Goal: Task Accomplishment & Management: Manage account settings

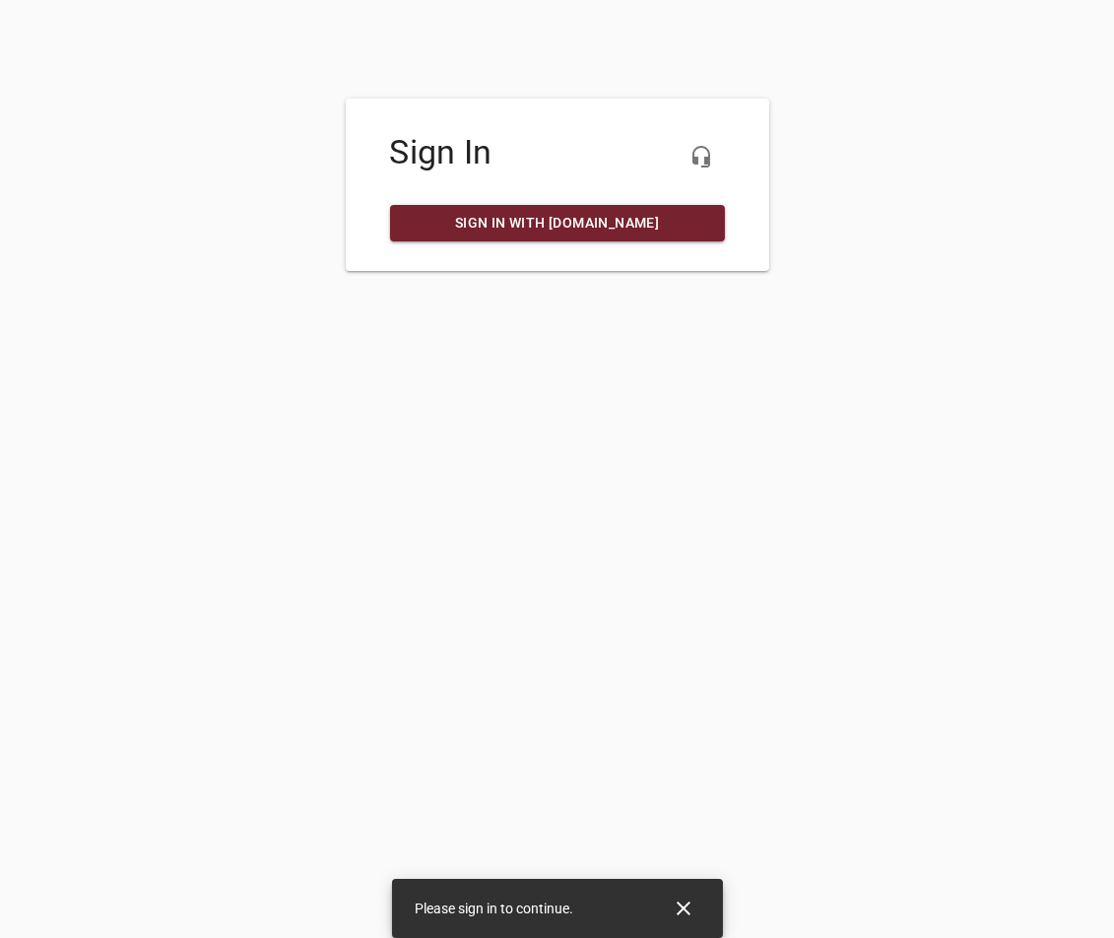
click at [592, 233] on span "Sign in with [DOMAIN_NAME]" at bounding box center [557, 223] width 303 height 25
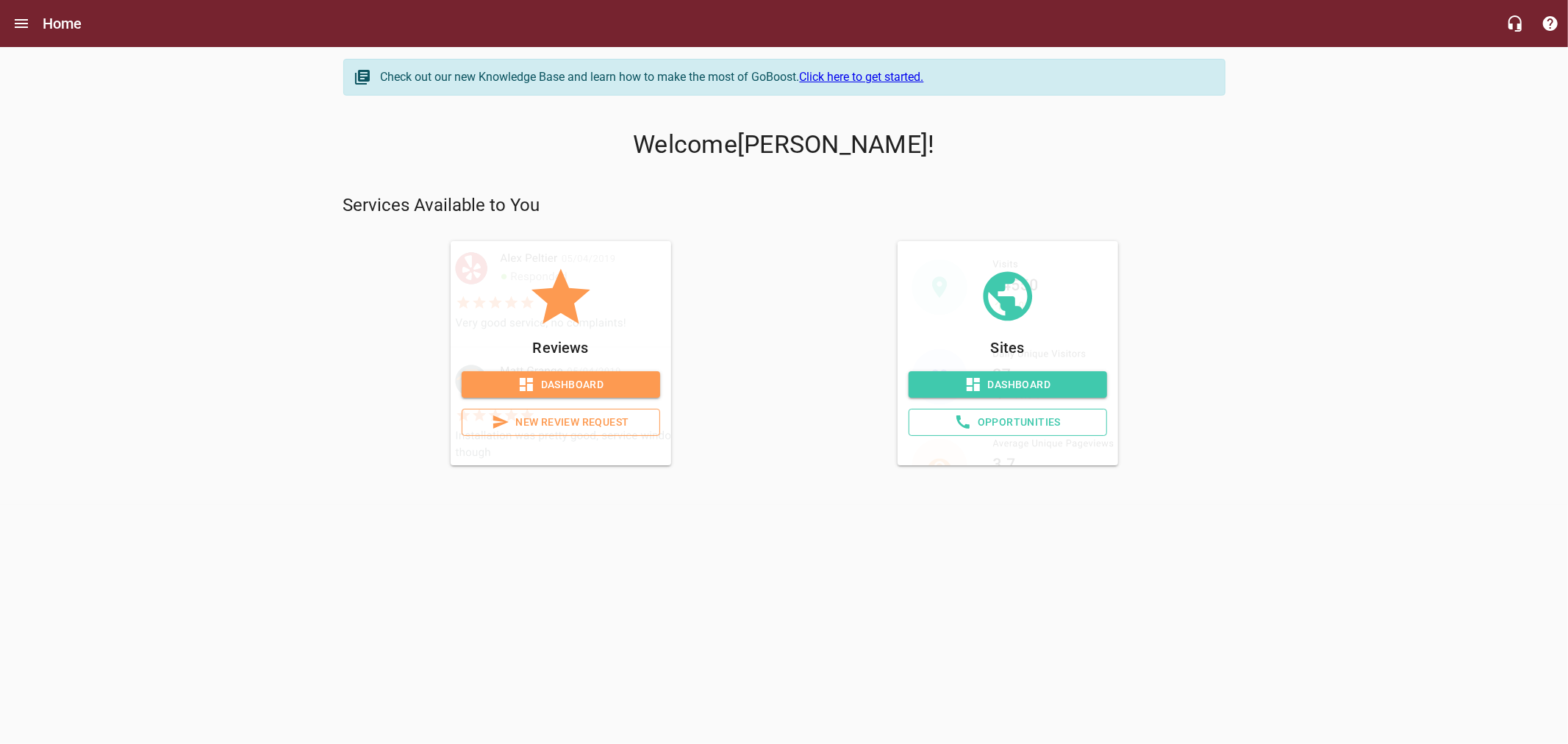
click at [604, 378] on span "Dashboard" at bounding box center [560, 384] width 175 height 19
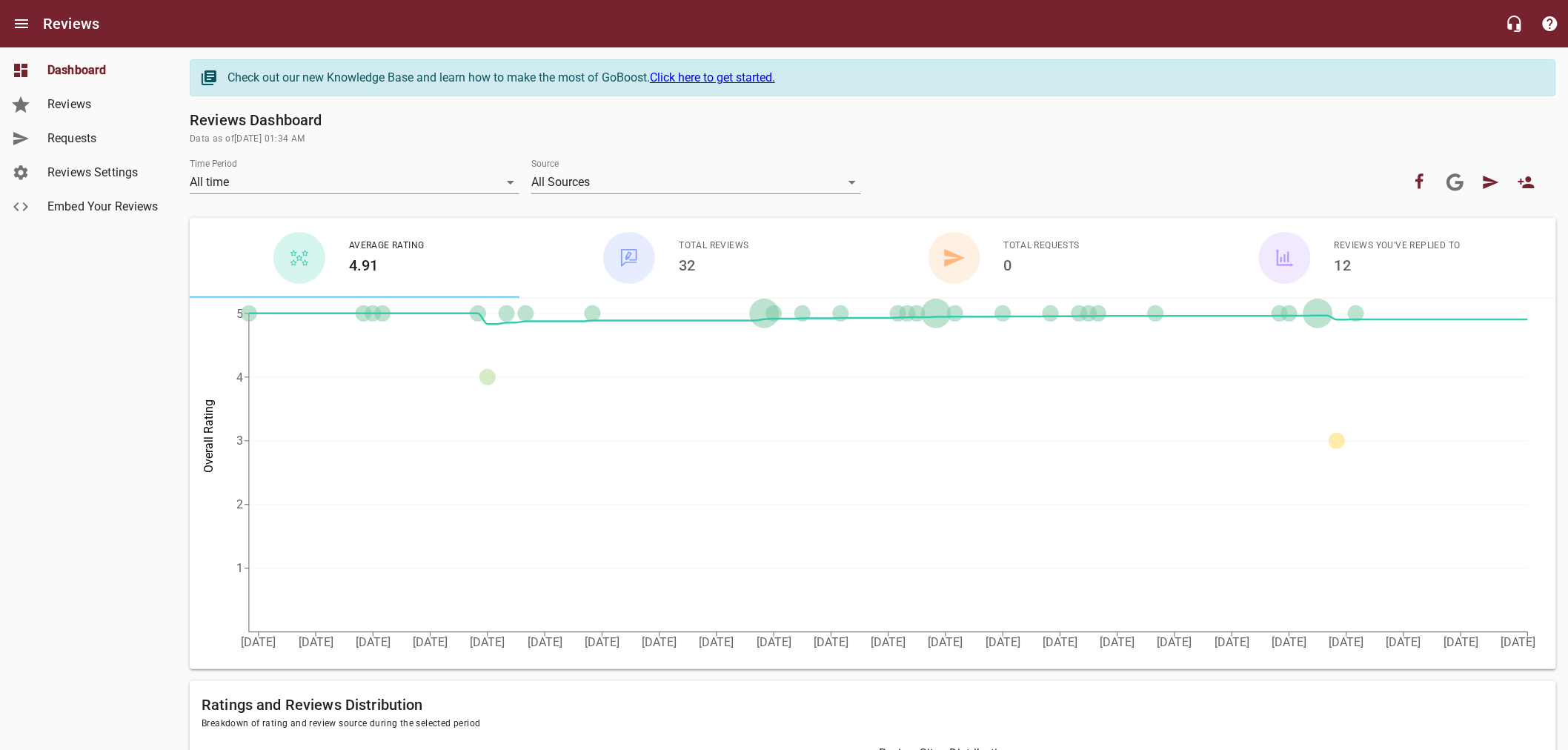
click at [83, 131] on span "Requests" at bounding box center [104, 138] width 113 height 18
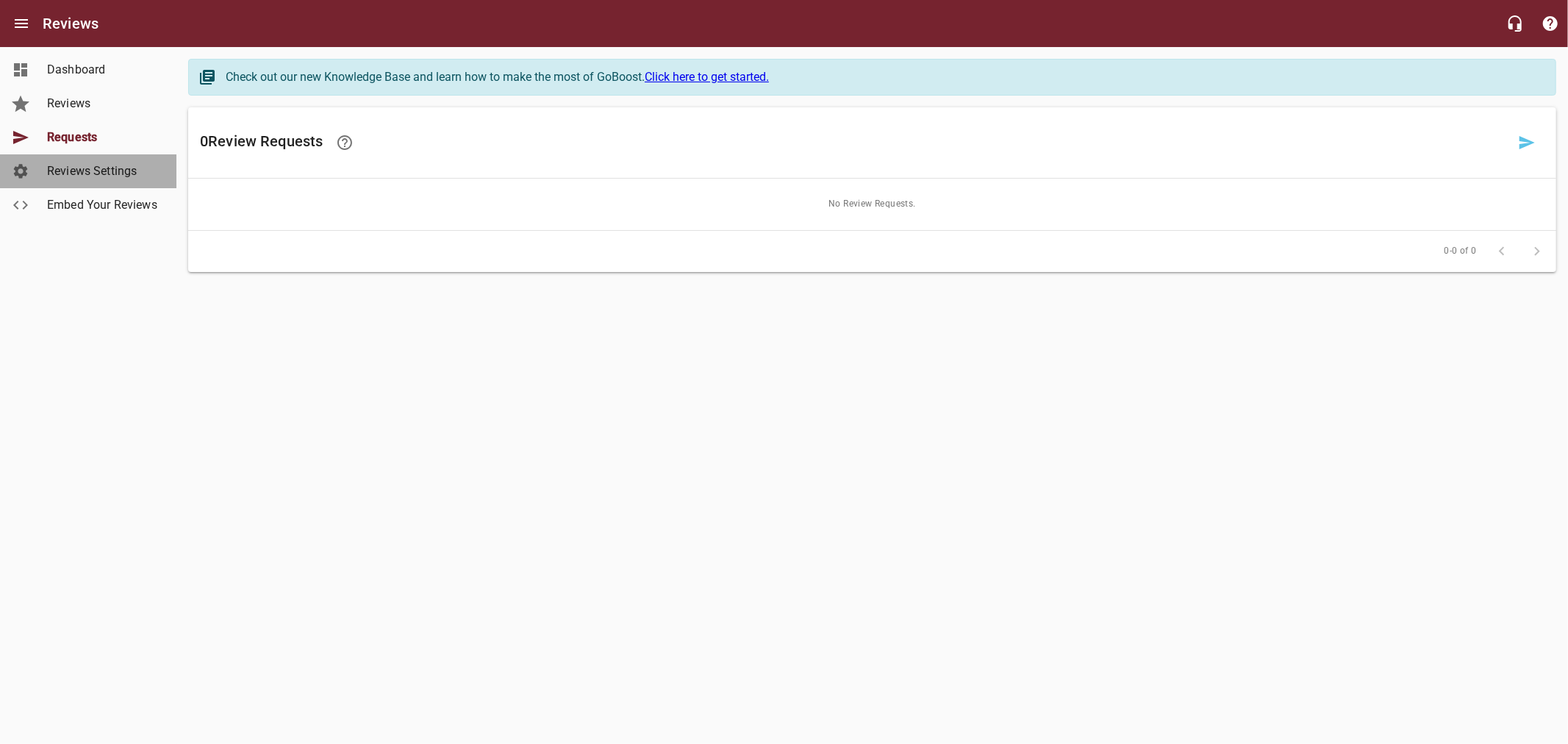
click at [77, 175] on span "Reviews Settings" at bounding box center [103, 172] width 112 height 18
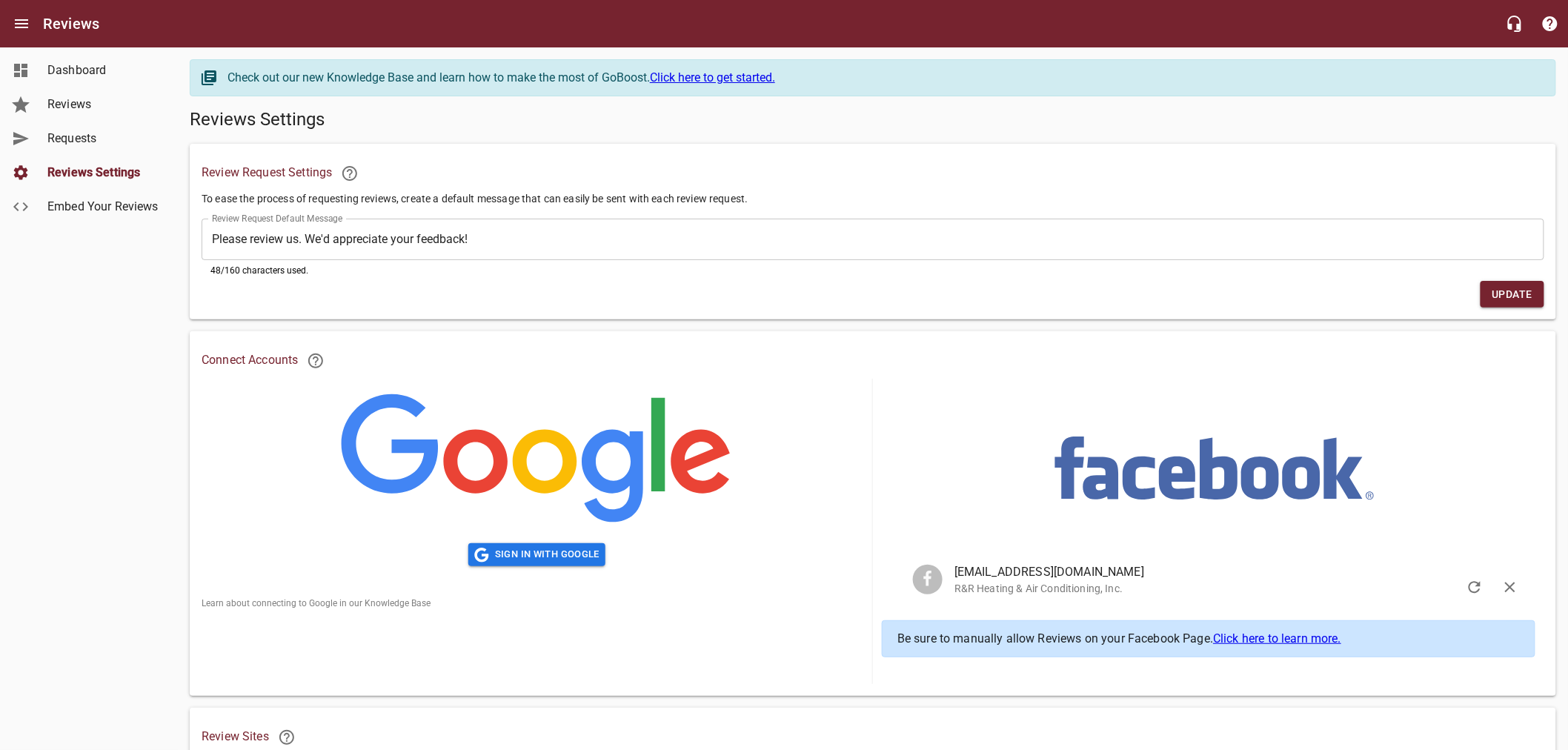
click at [78, 75] on span "Dashboard" at bounding box center [104, 71] width 113 height 18
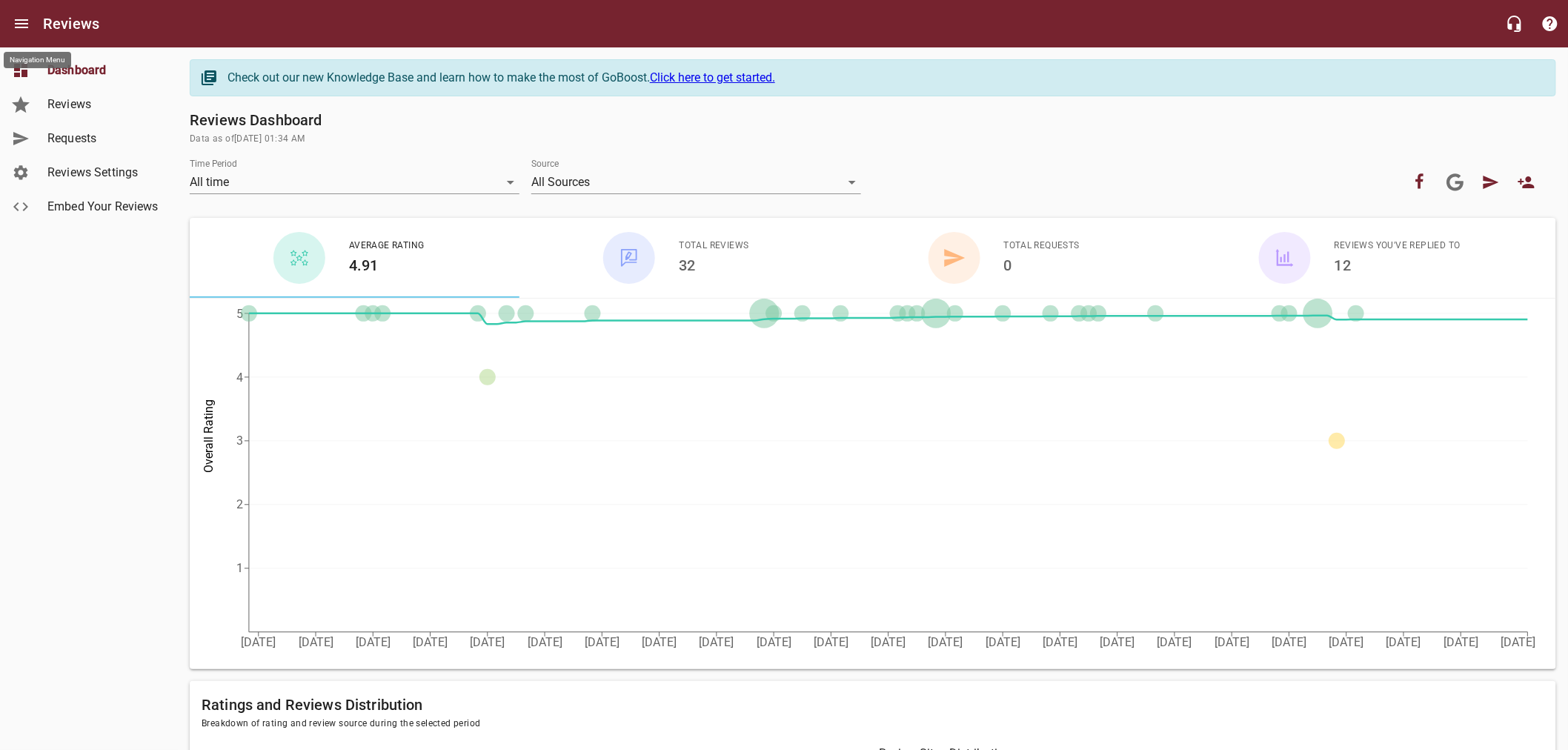
click at [21, 20] on icon "Open drawer" at bounding box center [22, 24] width 14 height 9
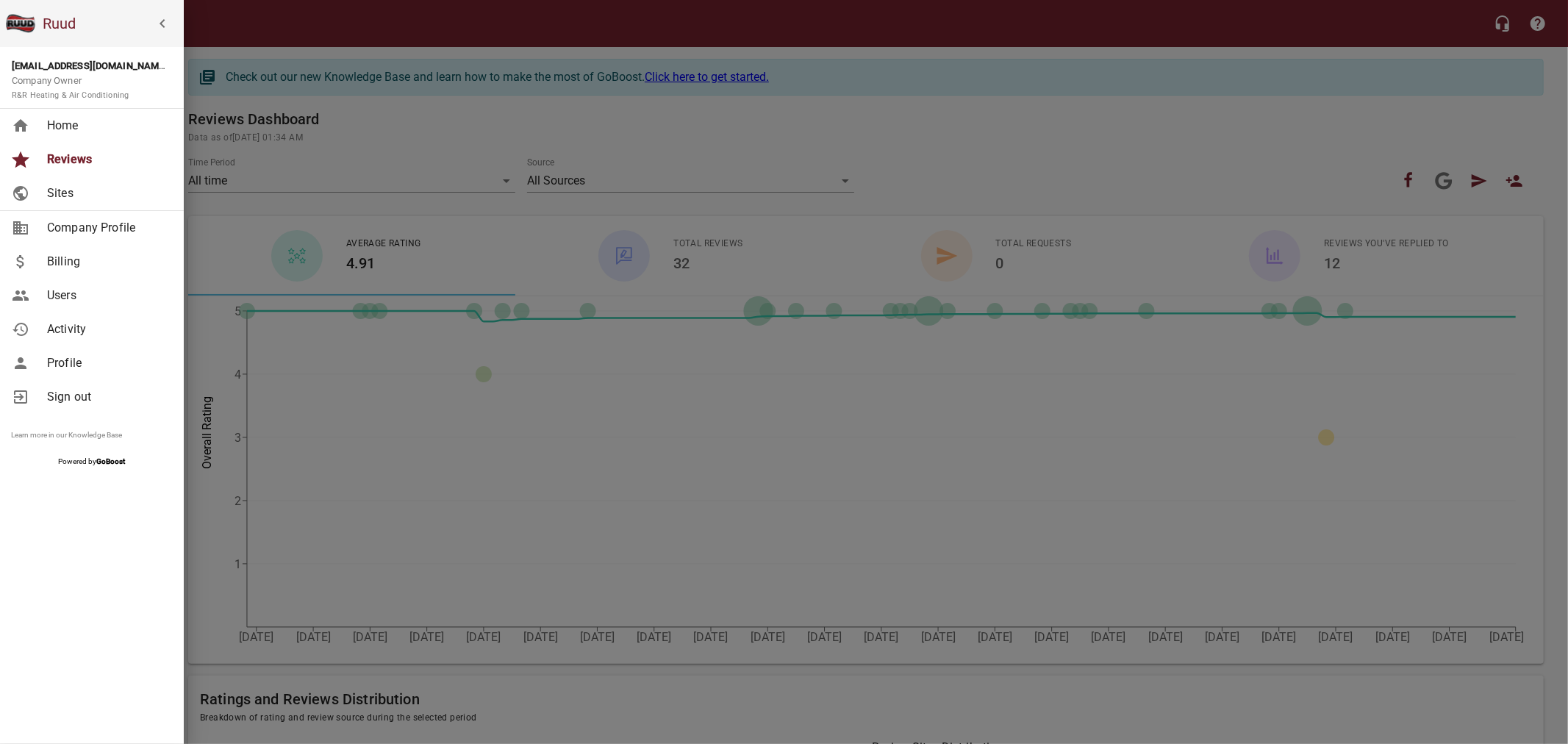
click at [63, 125] on span "Home" at bounding box center [107, 126] width 119 height 18
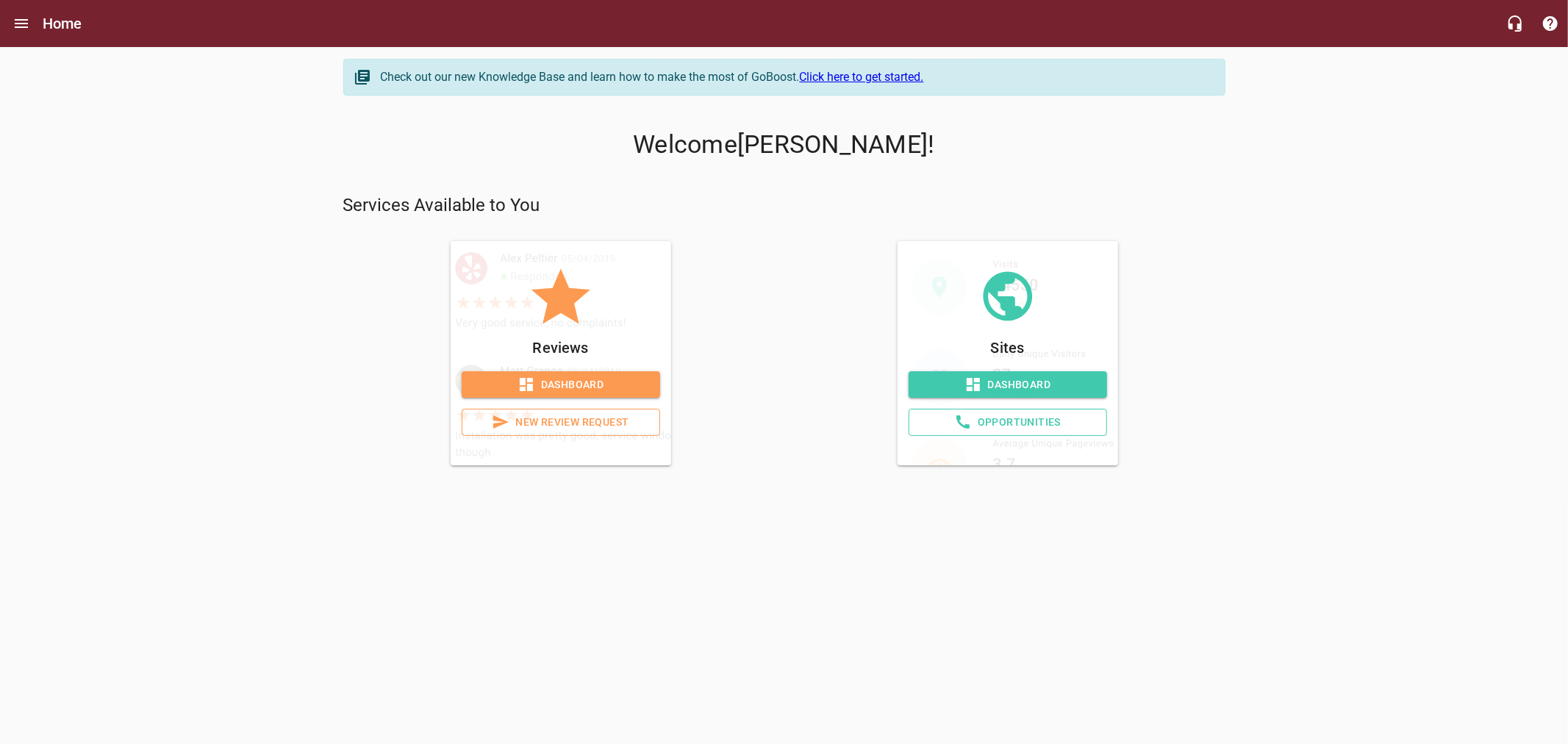
click at [1033, 384] on span "Dashboard" at bounding box center [1008, 384] width 175 height 19
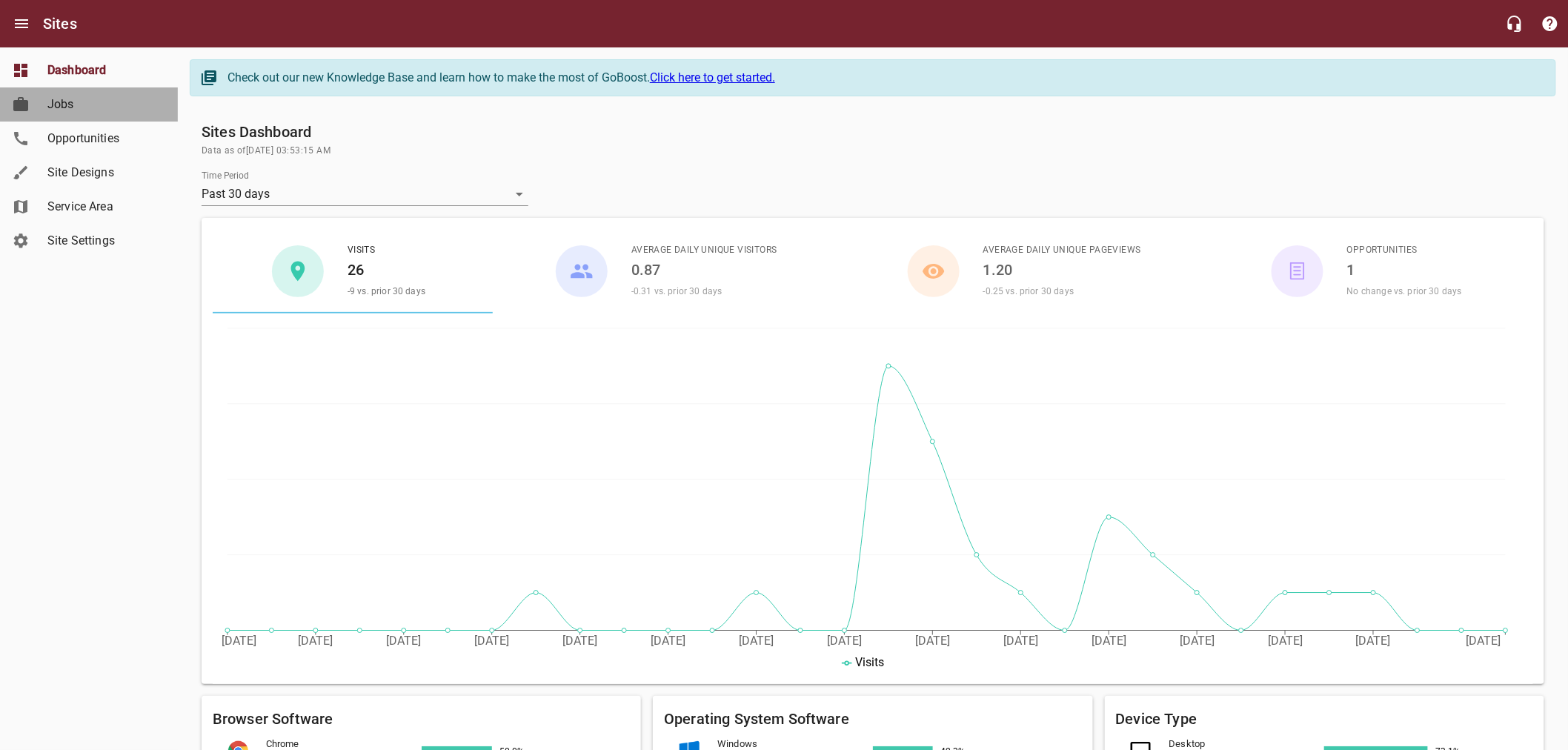
click at [94, 111] on span "Jobs" at bounding box center [104, 105] width 113 height 18
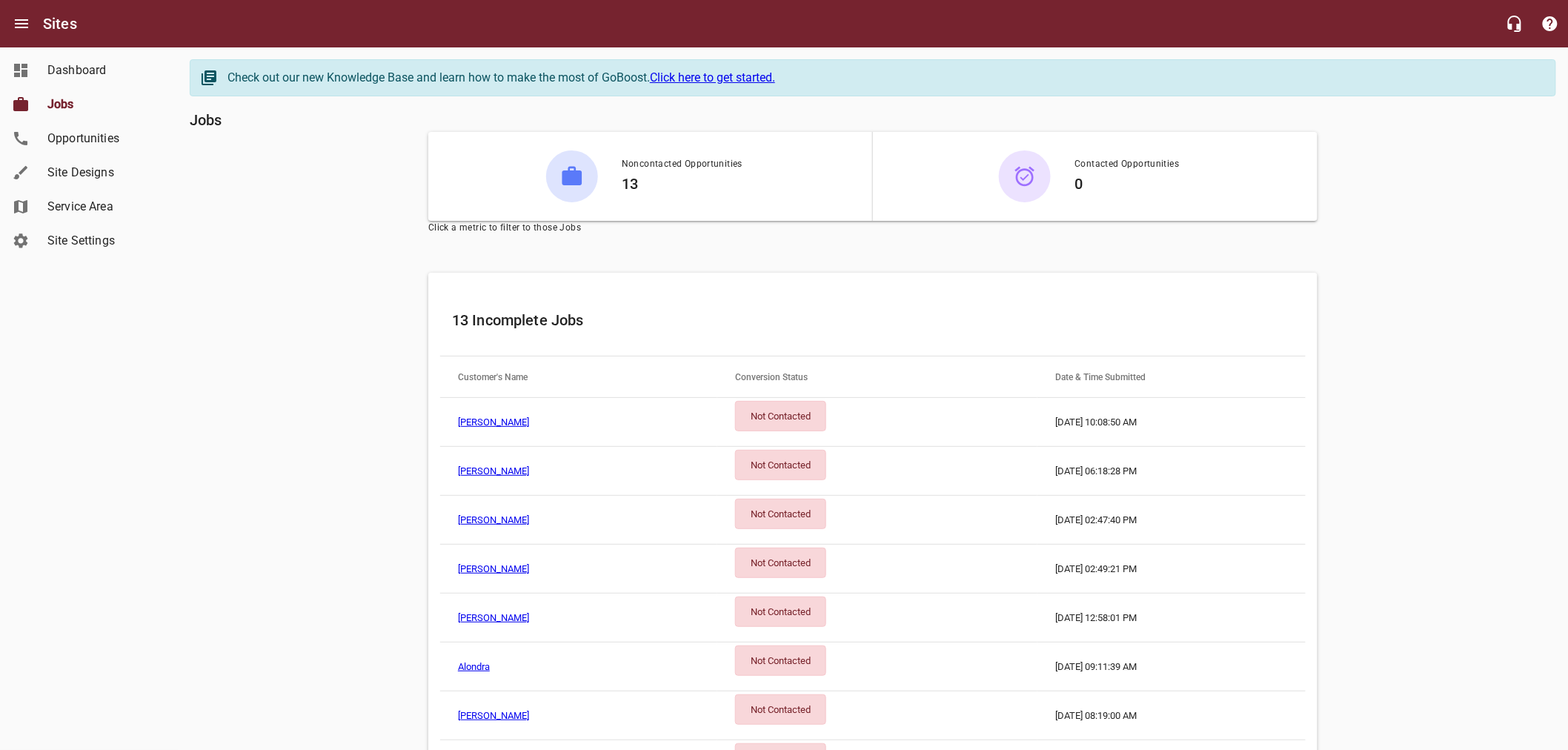
click at [628, 420] on td "Matt Shepherd" at bounding box center [579, 422] width 277 height 49
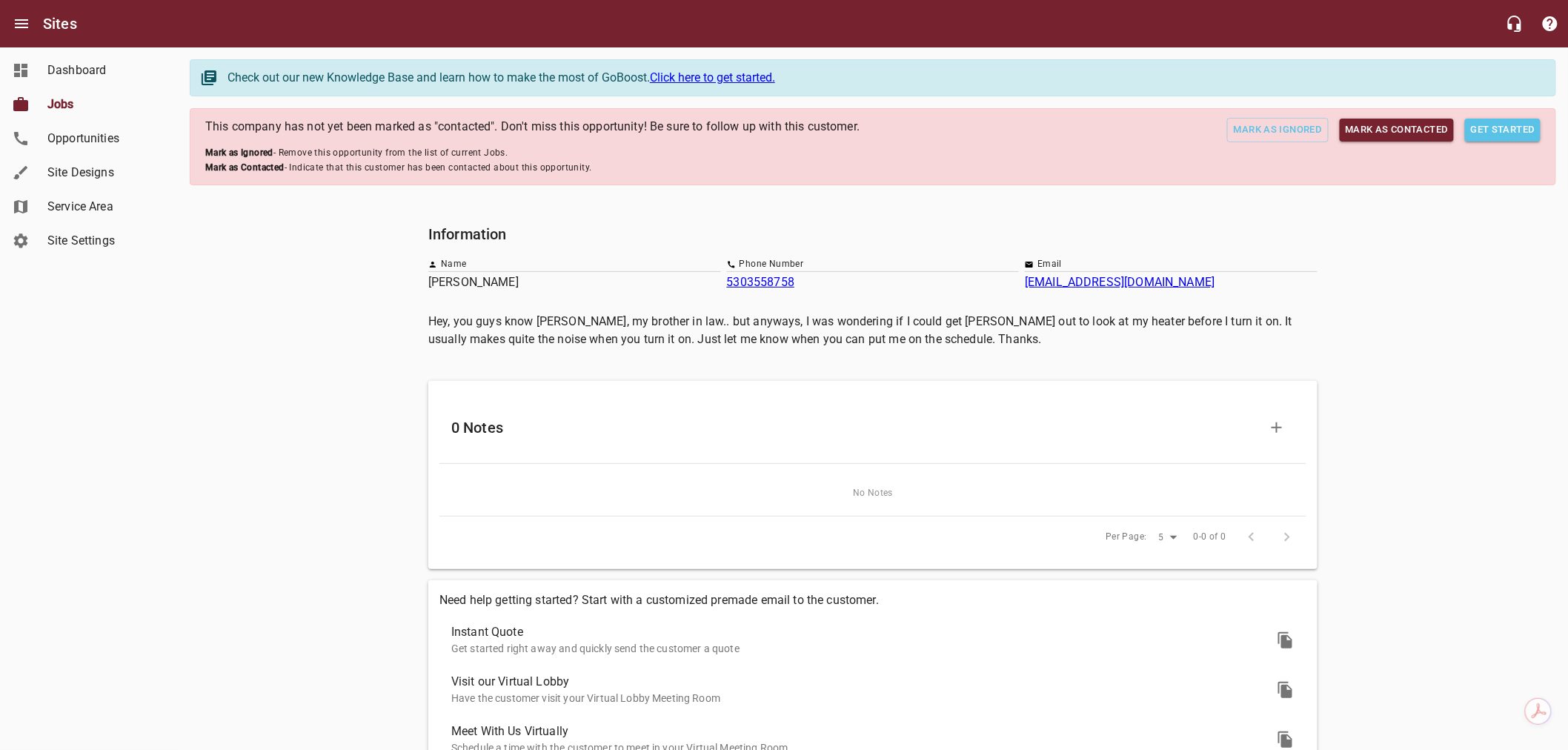
scroll to position [135, 0]
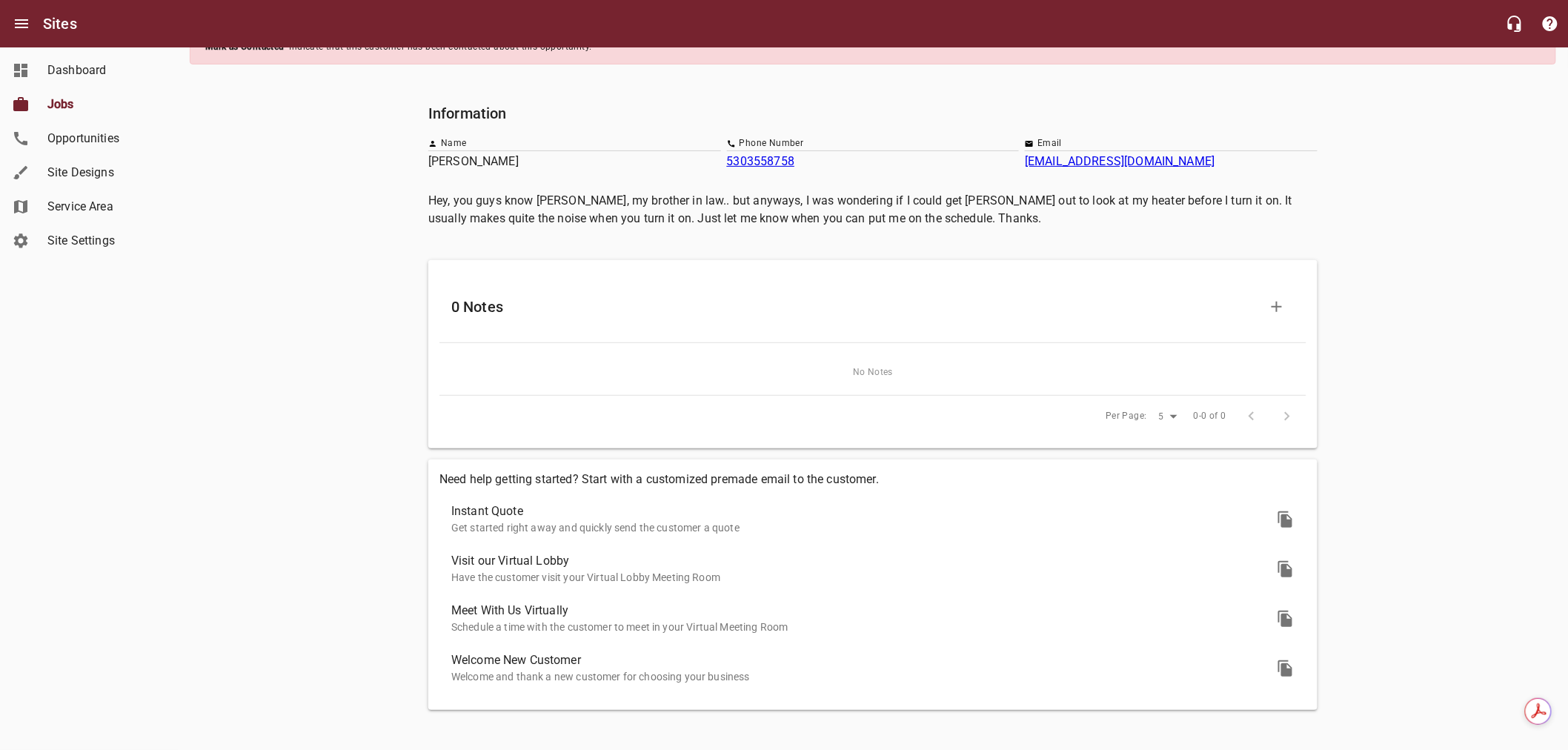
click at [169, 144] on link "Opportunities" at bounding box center [89, 138] width 178 height 34
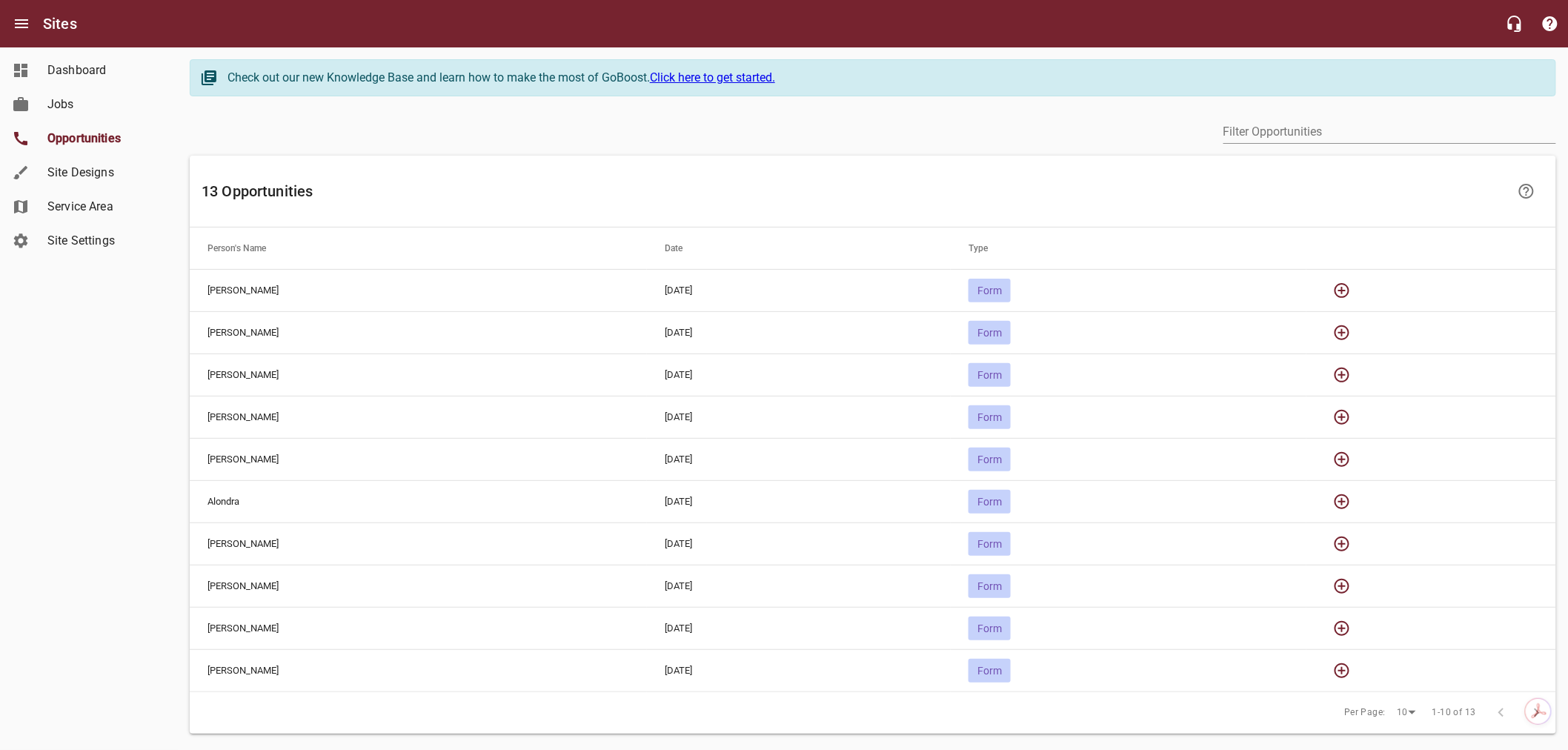
click at [1349, 290] on icon "button" at bounding box center [1342, 290] width 15 height 15
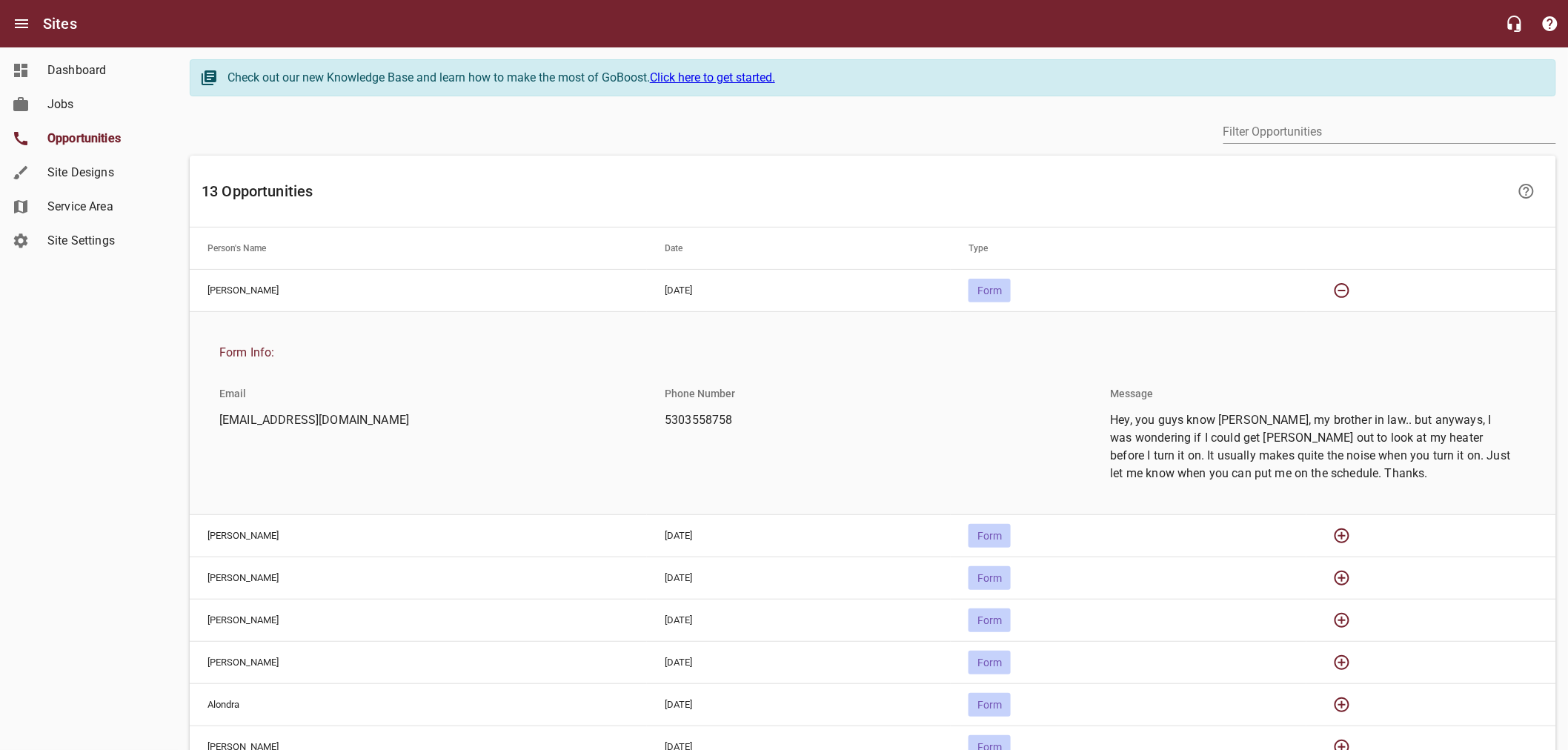
click at [928, 290] on td "2025-09-29" at bounding box center [799, 290] width 304 height 42
click at [1010, 292] on span "Form" at bounding box center [989, 290] width 42 height 12
click at [1010, 293] on span "Form" at bounding box center [989, 290] width 42 height 12
drag, startPoint x: 1348, startPoint y: 293, endPoint x: 1302, endPoint y: 317, distance: 51.9
click at [1346, 296] on icon "button" at bounding box center [1342, 290] width 18 height 18
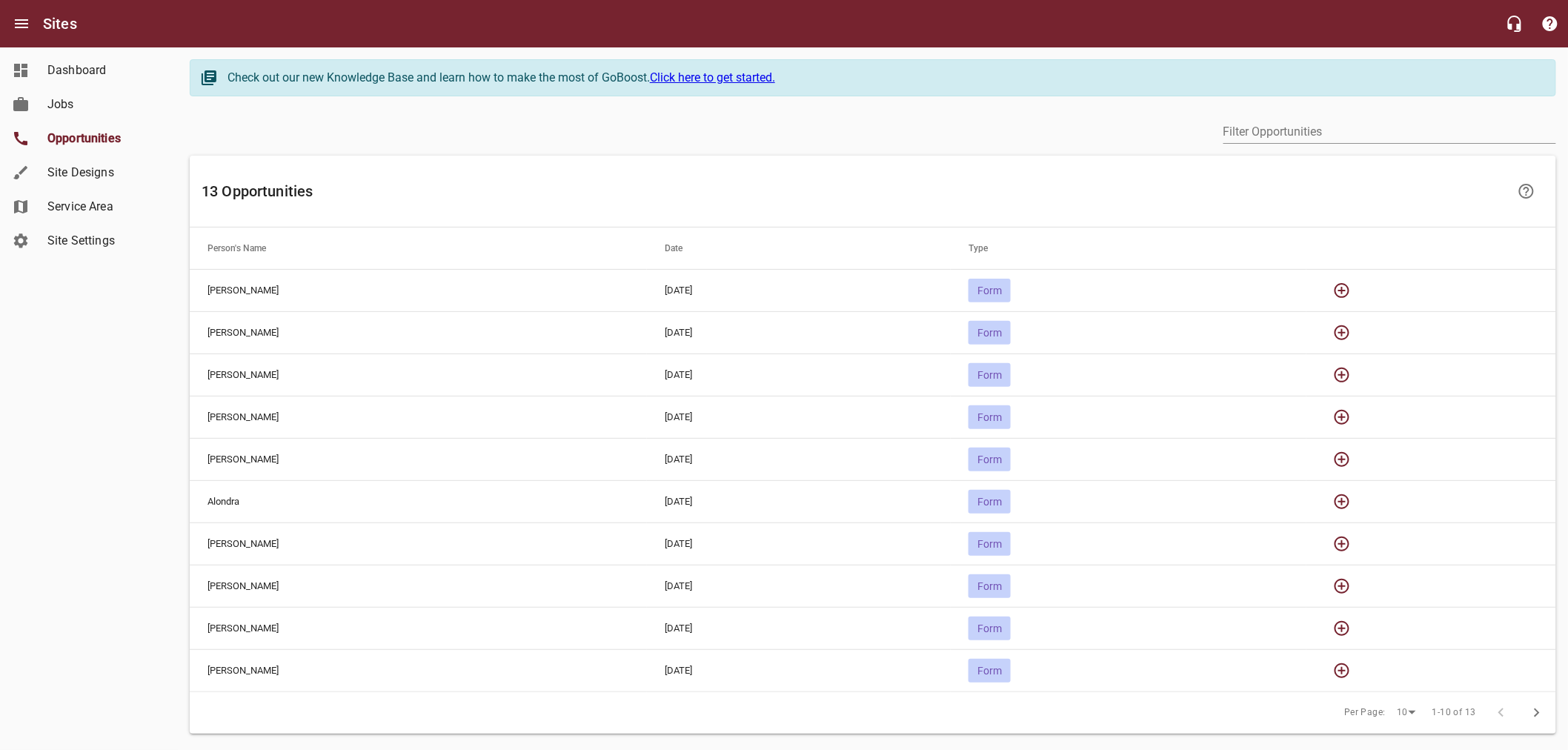
click at [1010, 292] on span "Form" at bounding box center [989, 290] width 42 height 12
click at [655, 291] on td "2025-09-29" at bounding box center [799, 290] width 304 height 42
click at [234, 293] on td "Matt Shepherd" at bounding box center [418, 290] width 457 height 42
click at [85, 141] on span "Opportunities" at bounding box center [104, 138] width 113 height 18
click at [90, 98] on span "Jobs" at bounding box center [104, 105] width 113 height 18
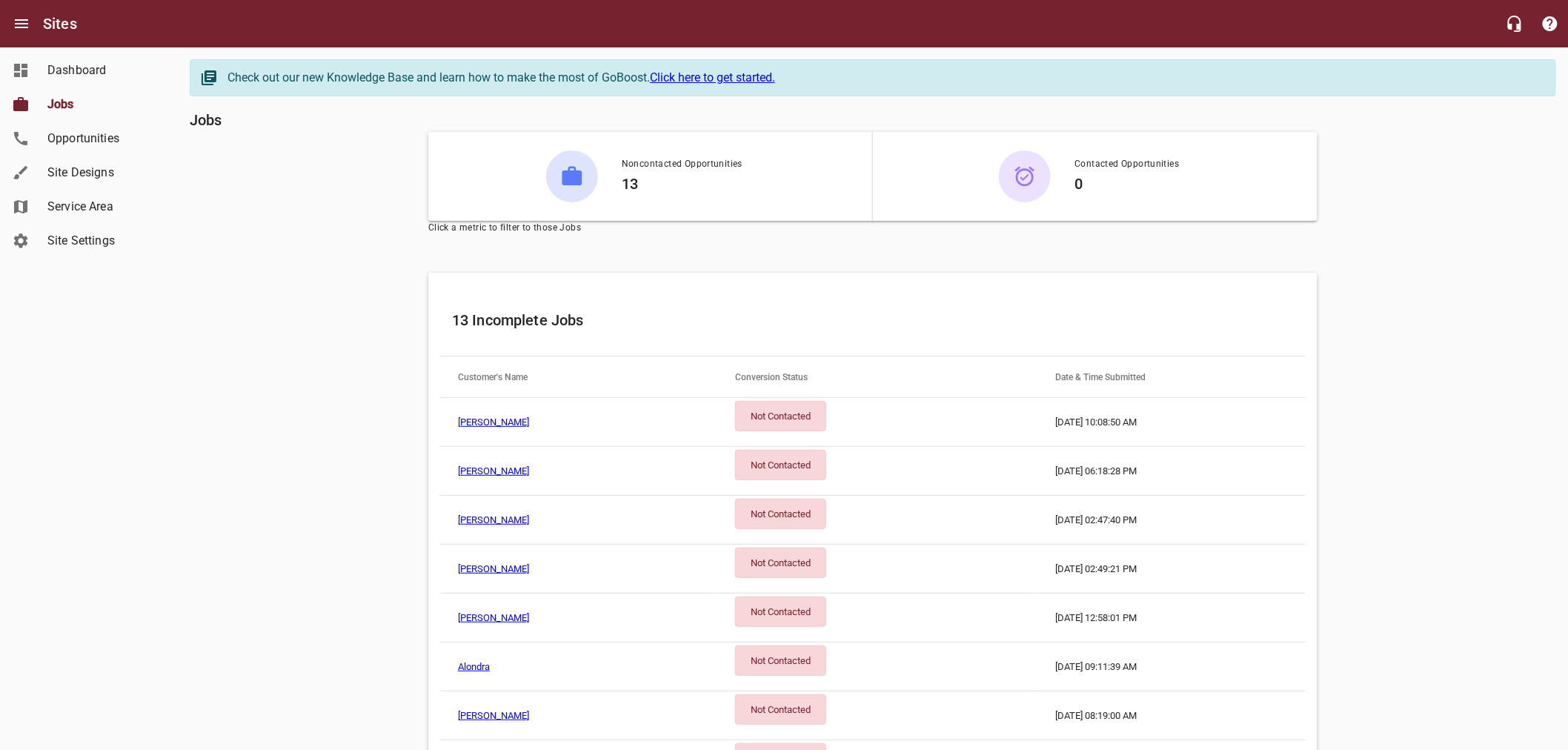
click at [770, 421] on div "Not Contacted" at bounding box center [780, 416] width 91 height 30
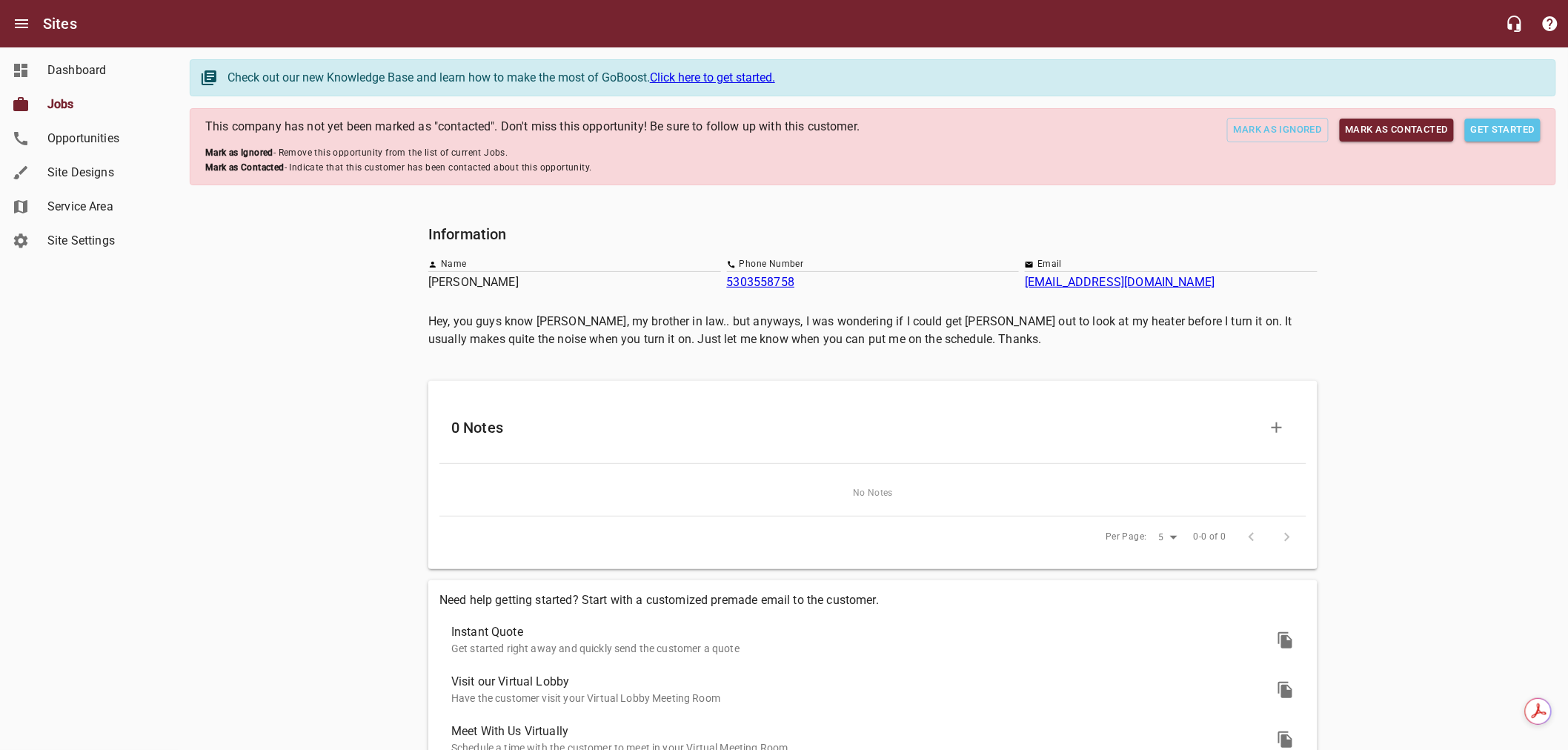
click at [1393, 131] on span "Mark as Contacted" at bounding box center [1396, 130] width 102 height 17
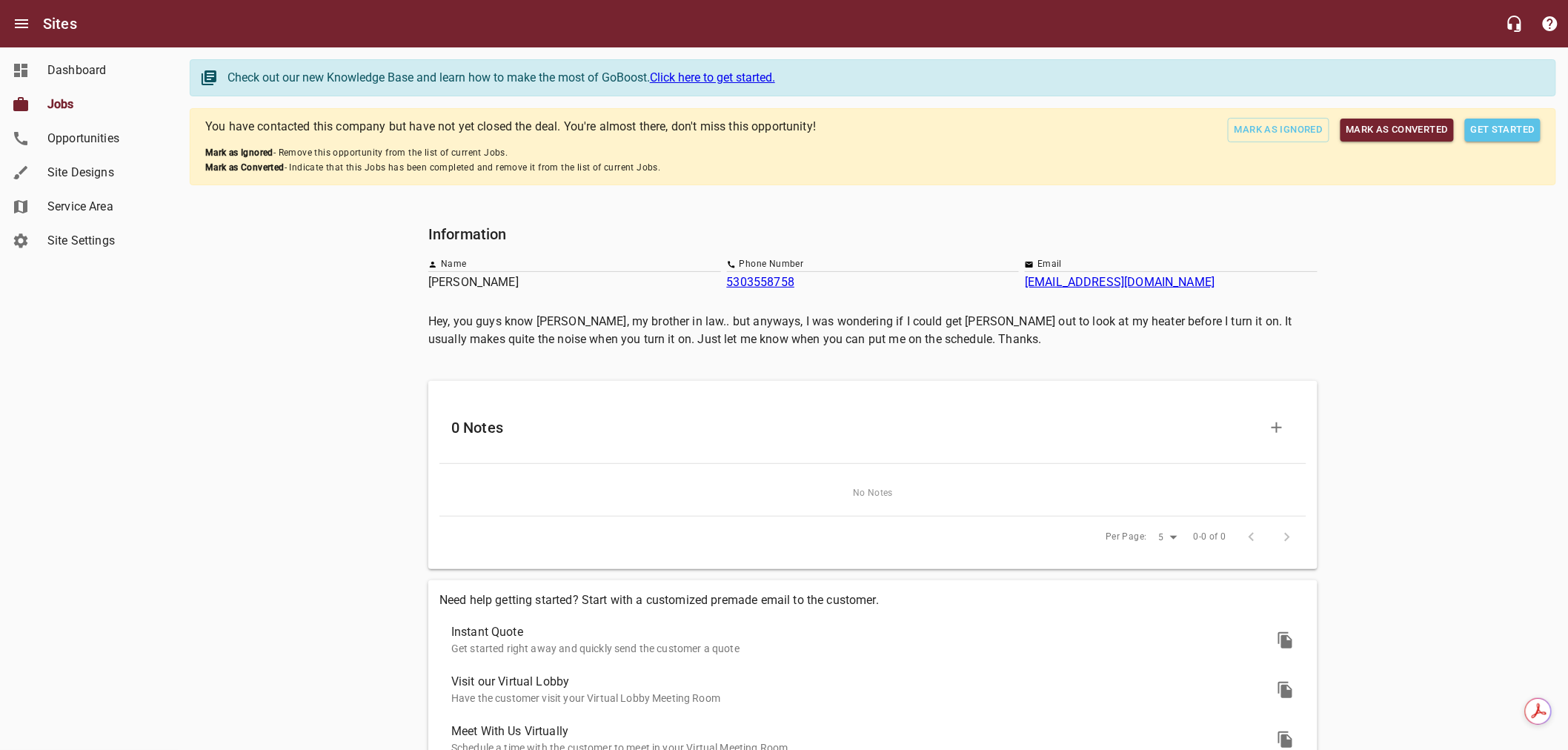
click at [1518, 137] on span "Get Started" at bounding box center [1503, 130] width 64 height 17
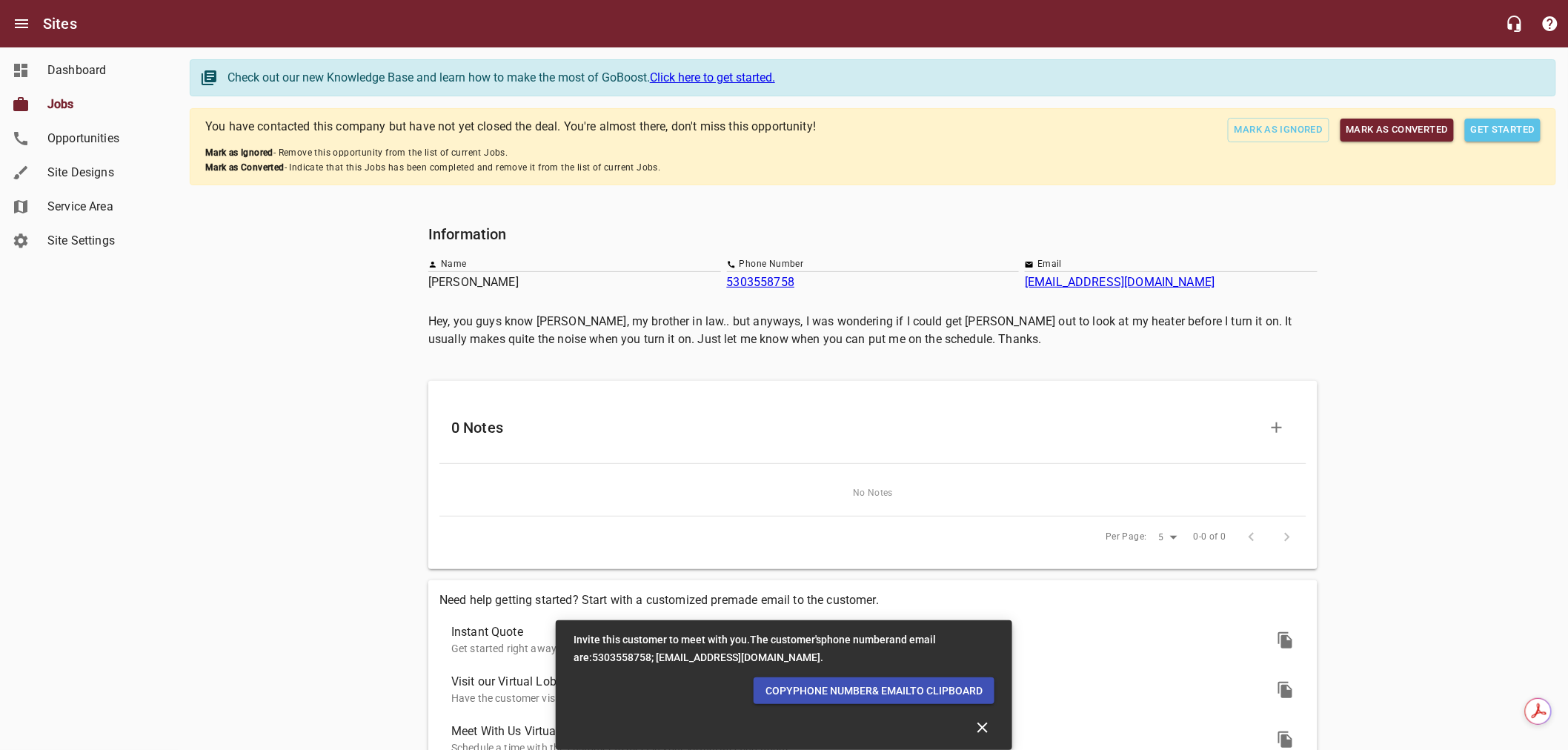
click at [931, 697] on span "Copy Phone number & email To Clipboard" at bounding box center [874, 691] width 217 height 19
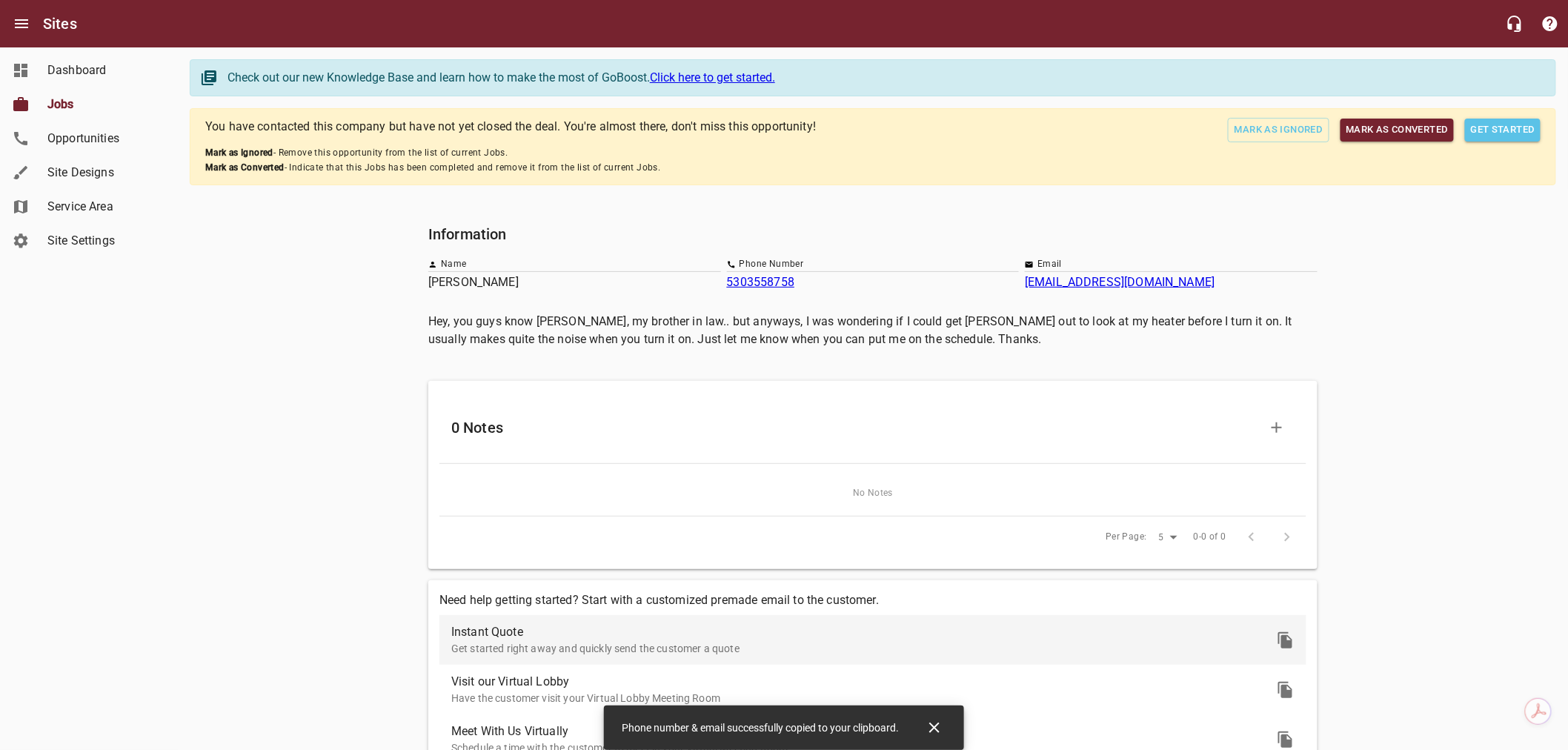
scroll to position [135, 0]
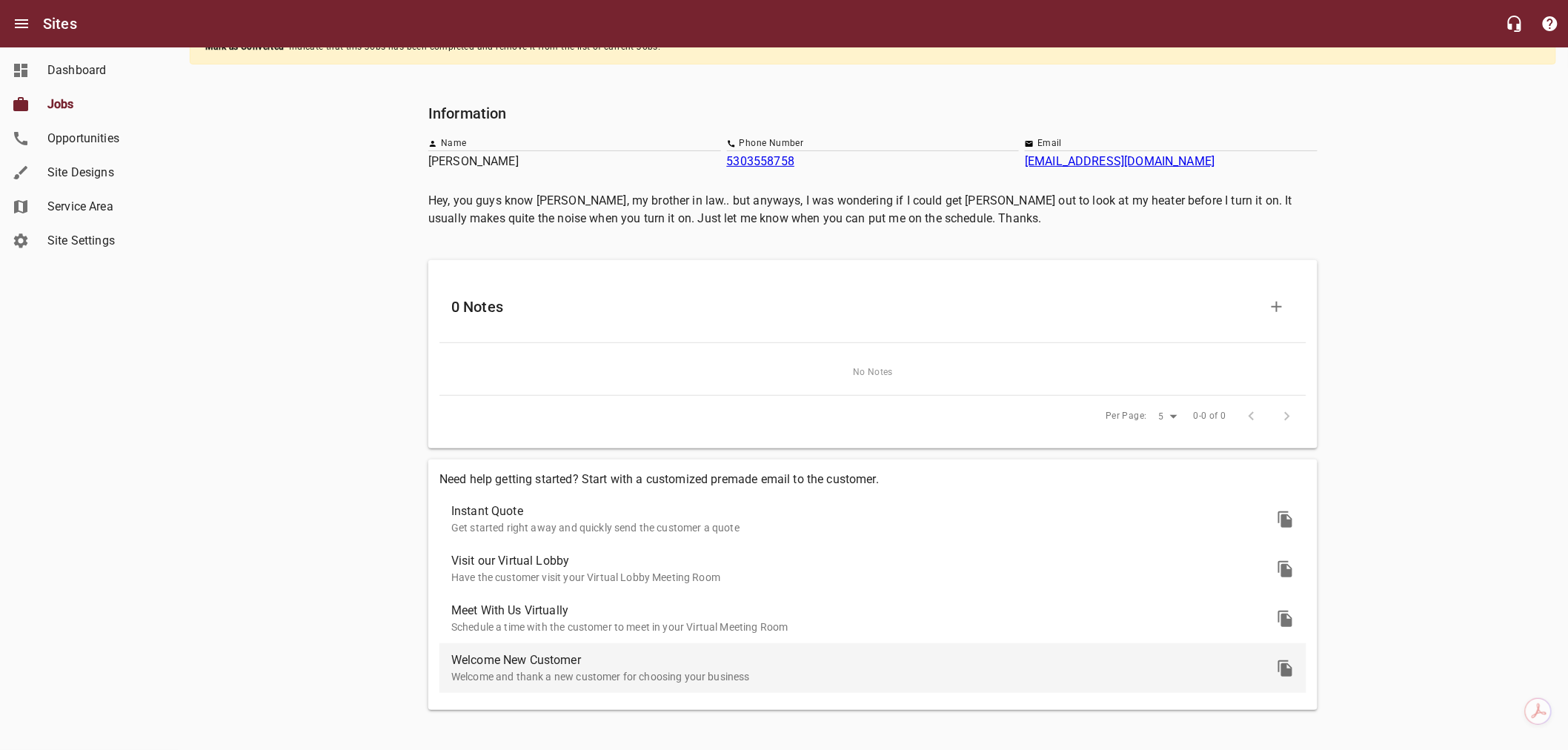
click at [692, 673] on p "Welcome and thank a new customer for choosing your business" at bounding box center [861, 676] width 819 height 16
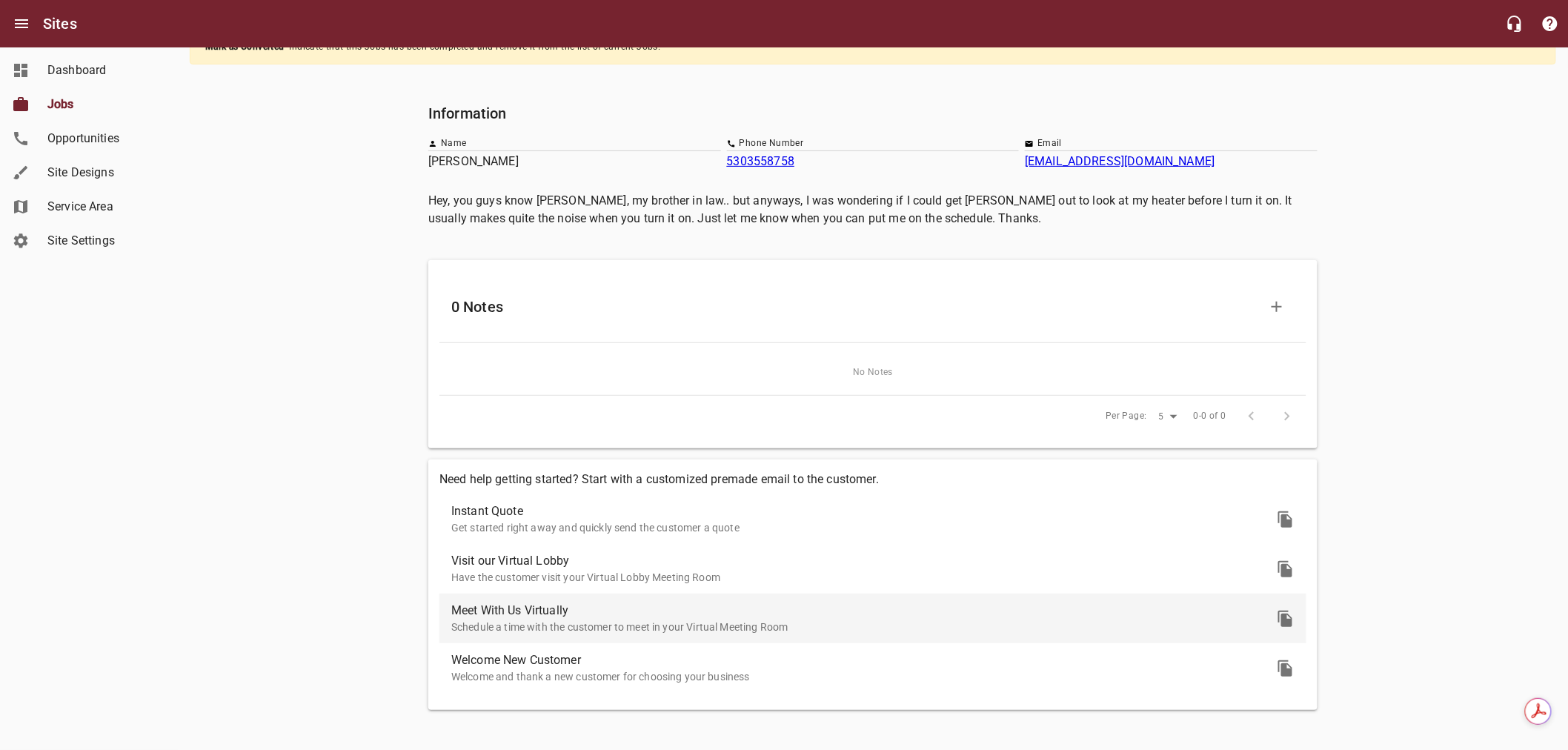
scroll to position [0, 0]
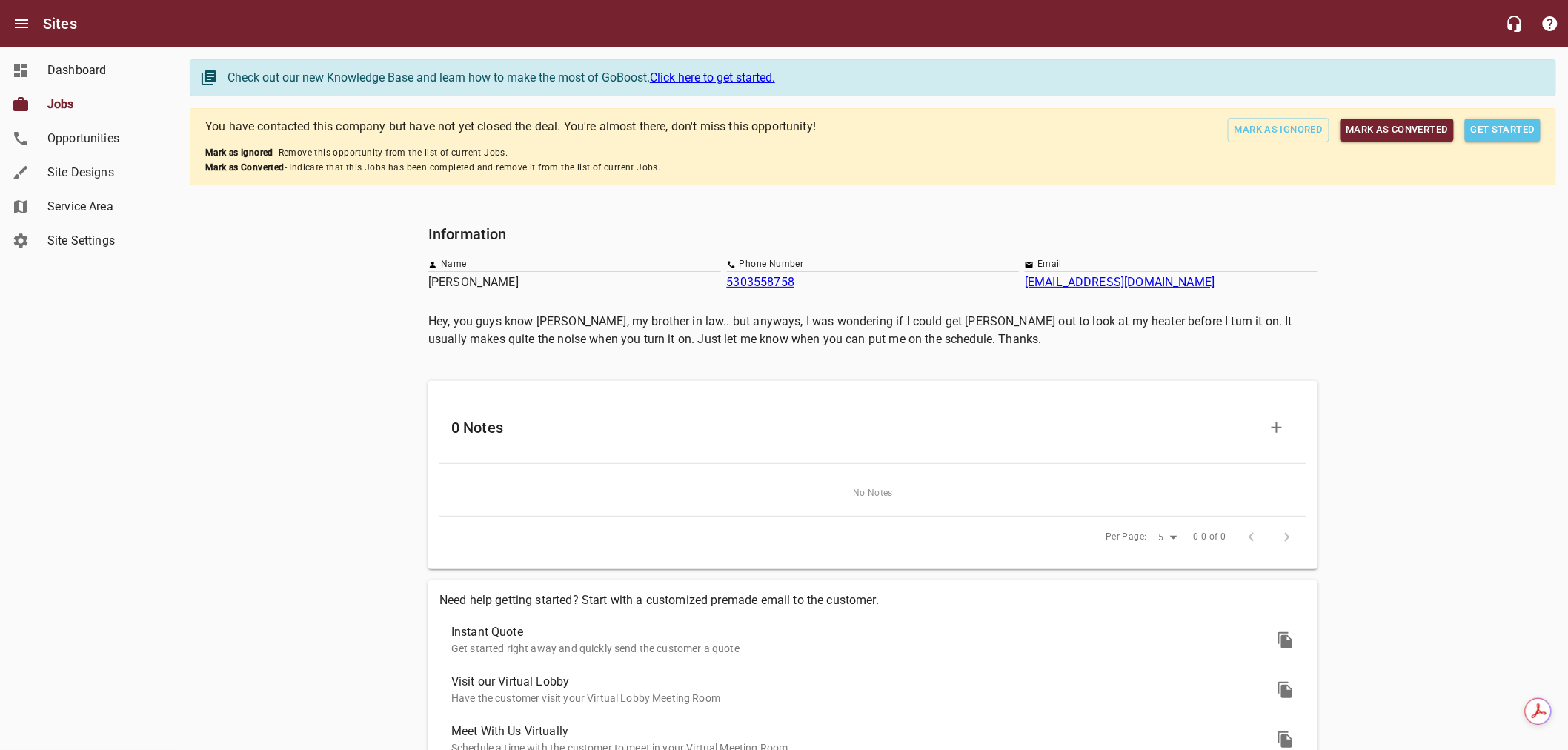
click at [1522, 129] on span "Get Started" at bounding box center [1503, 130] width 64 height 17
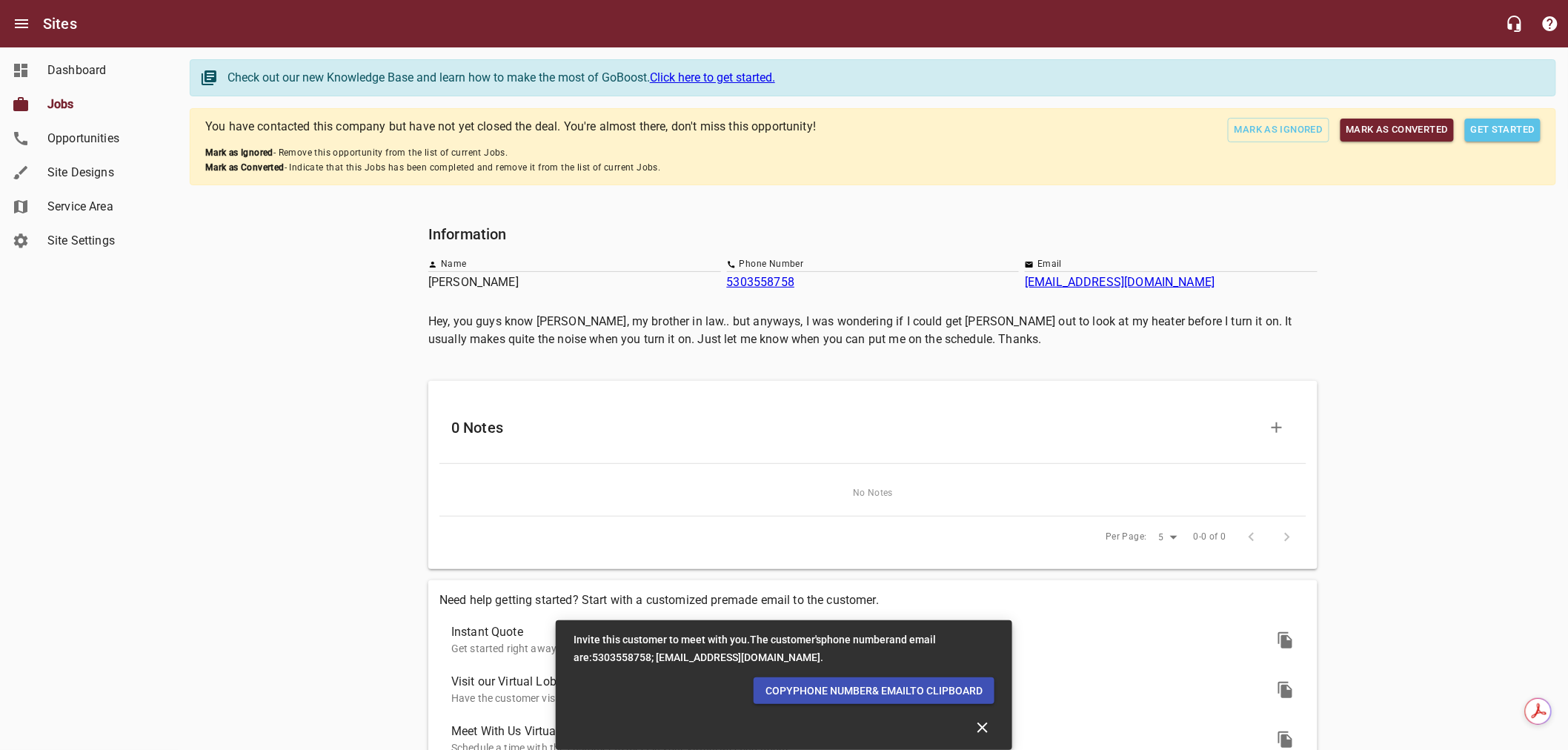
click at [1379, 346] on div "Information Name Matt Shepherd Phone Number 5303558758 Email Karanmatt@yahoo.co…" at bounding box center [873, 527] width 1366 height 621
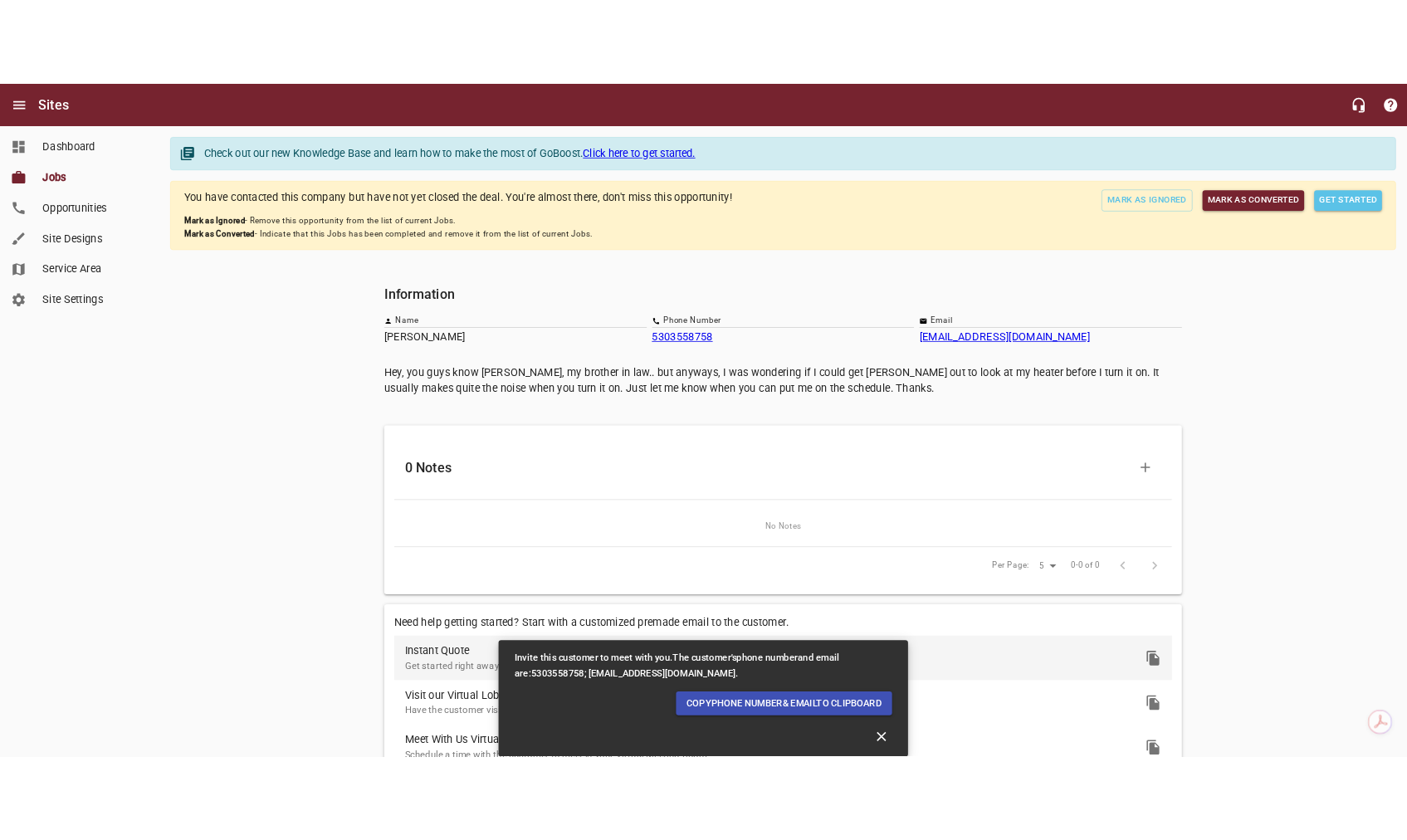
scroll to position [152, 0]
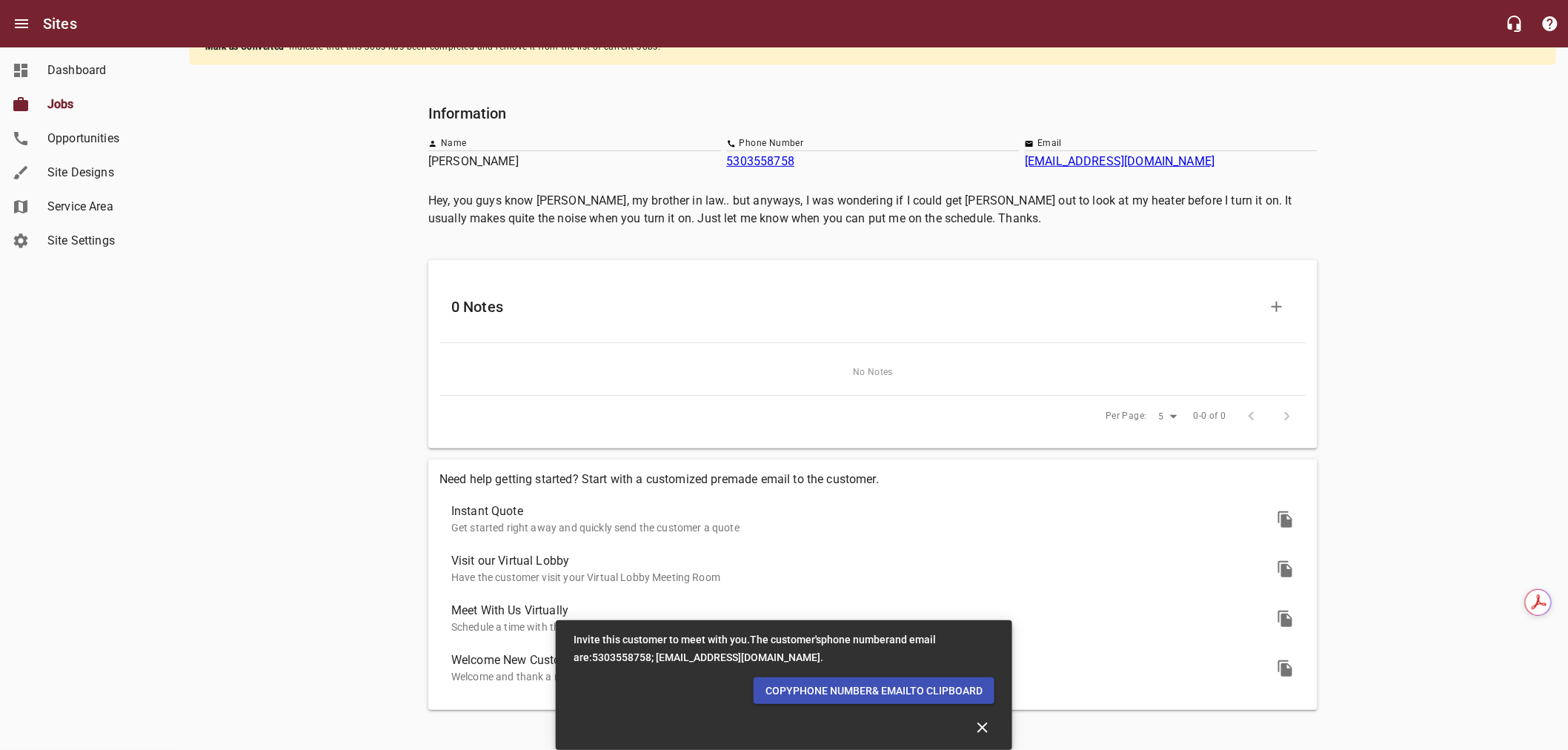
drag, startPoint x: 1561, startPoint y: 713, endPoint x: 1497, endPoint y: 605, distance: 125.5
click at [1497, 605] on html "Sites Jobs Dashboard Jobs Opportunities Site Designs Service Area Site Settings…" at bounding box center [784, 314] width 1568 height 870
click at [1534, 603] on icon at bounding box center [1538, 601] width 24 height 24
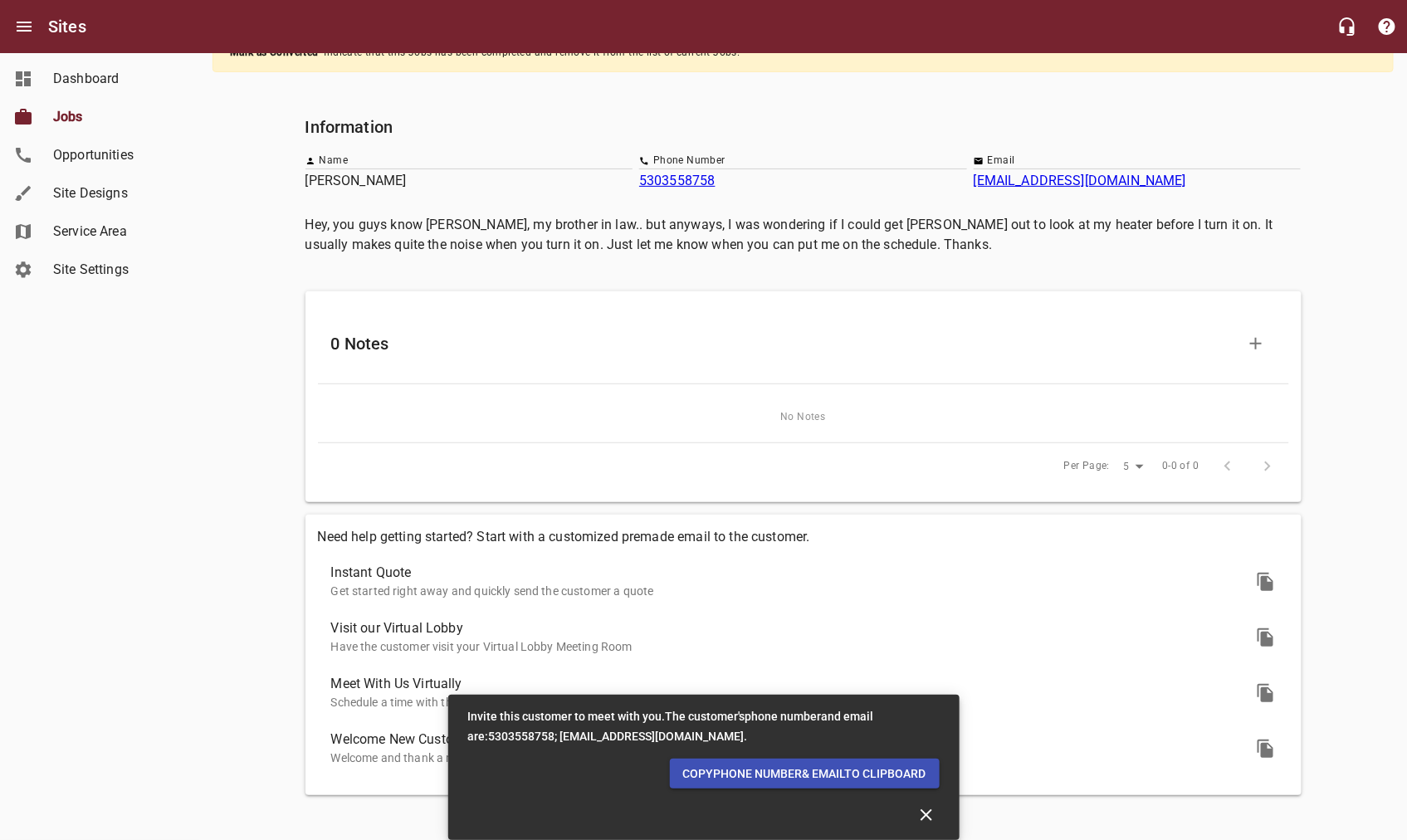
click at [926, 817] on icon "Close" at bounding box center [926, 815] width 20 height 20
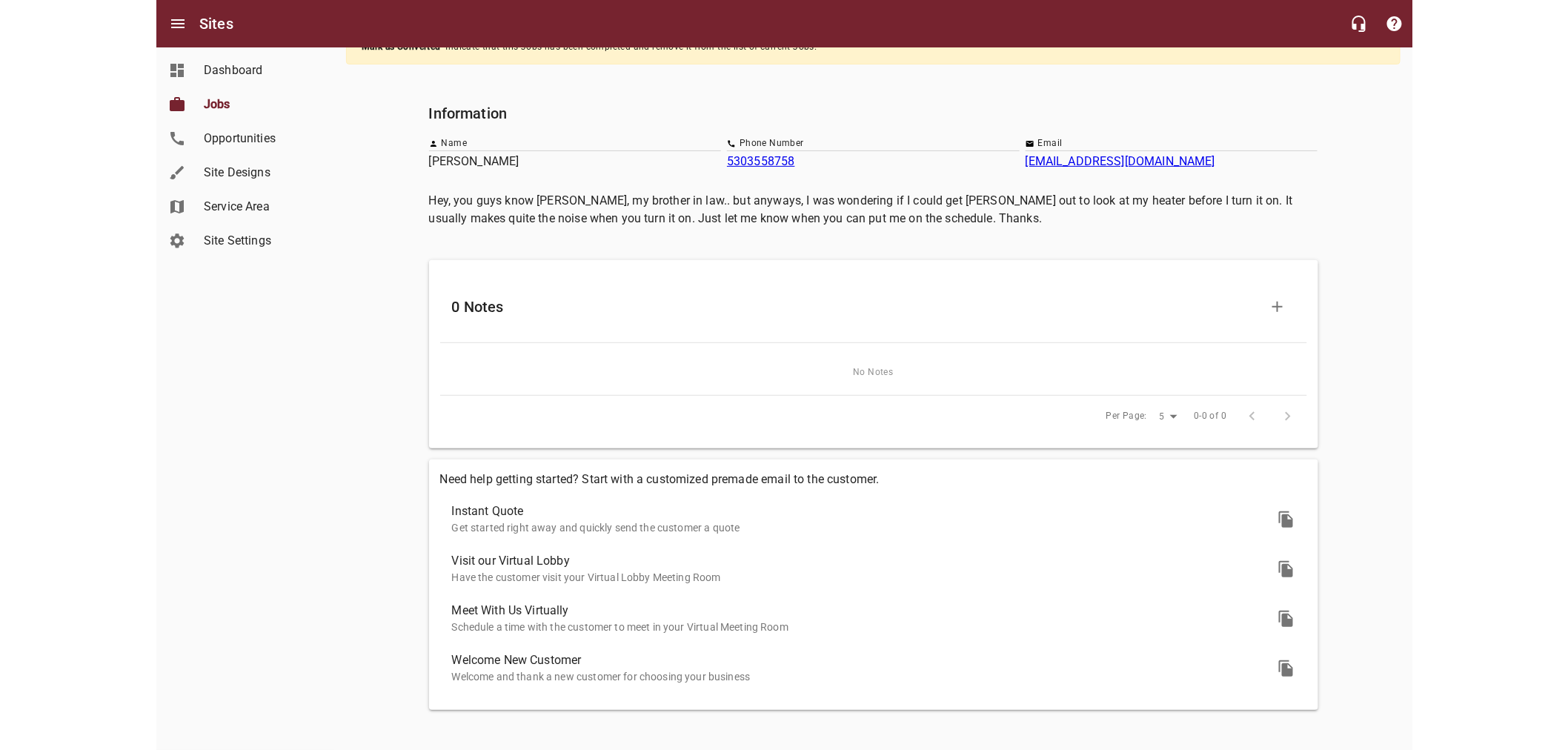
scroll to position [0, 0]
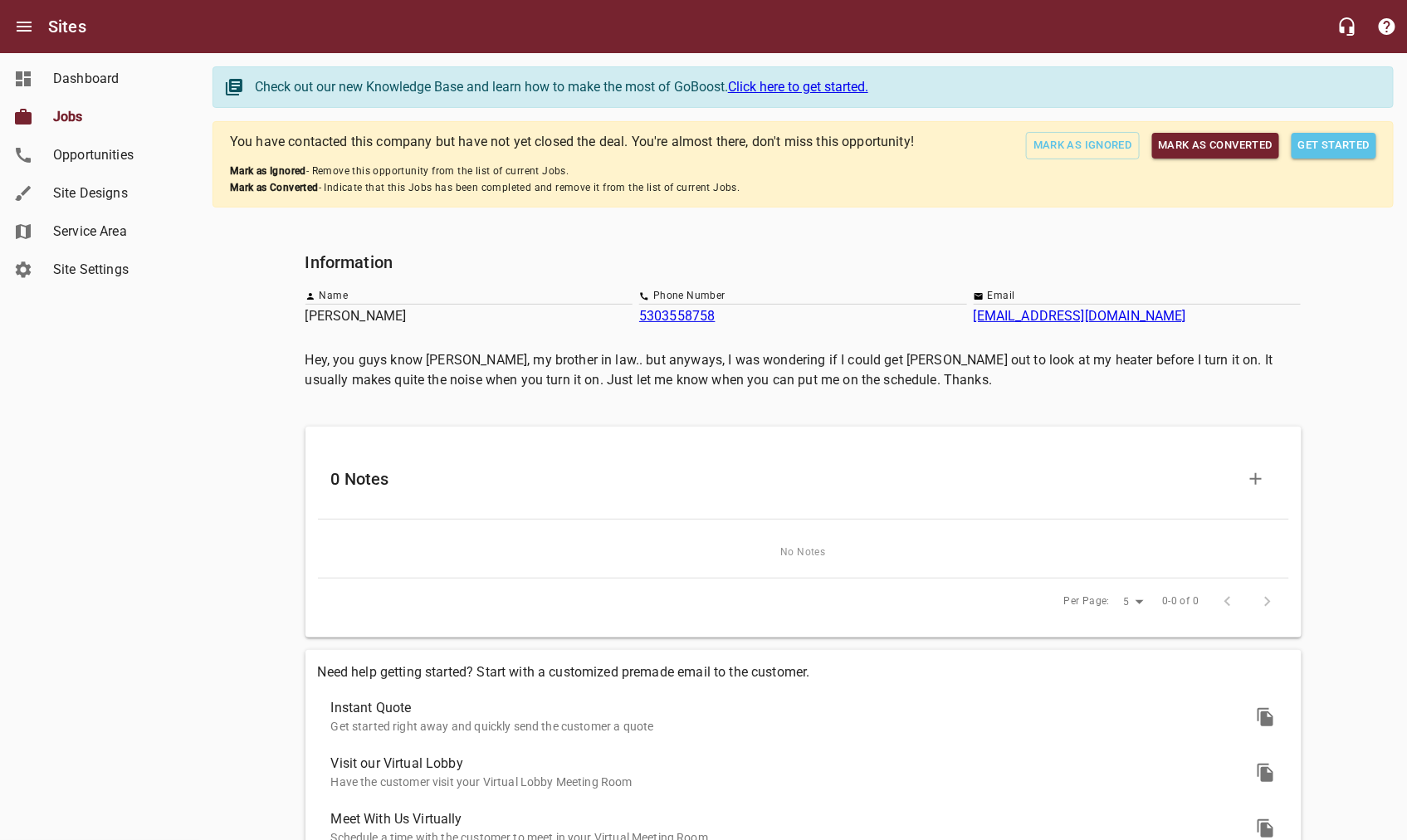
click at [73, 394] on div "Dashboard Jobs Opportunities Site Designs Service Area Site Settings" at bounding box center [99, 420] width 200 height 840
